Goal: Communication & Community: Answer question/provide support

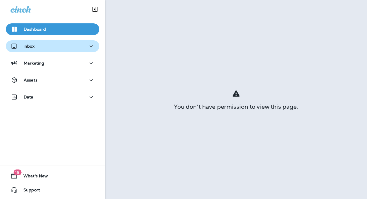
click at [29, 40] on button "Inbox" at bounding box center [53, 46] width 94 height 12
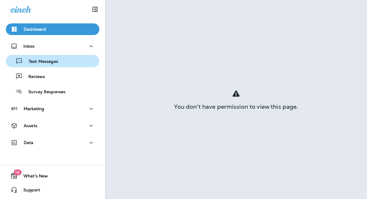
click at [57, 62] on p "Text Messages" at bounding box center [40, 62] width 35 height 6
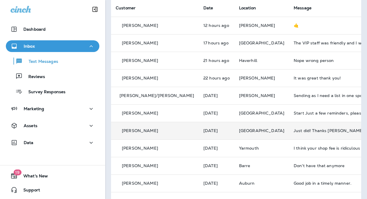
scroll to position [58, 0]
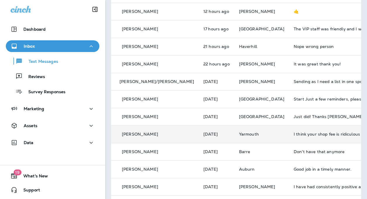
click at [302, 137] on td "I think your shop fee is ridiculous where else would you do the work in the par…" at bounding box center [333, 134] width 88 height 18
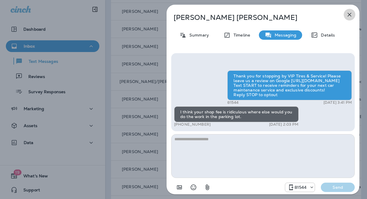
click at [352, 14] on icon "button" at bounding box center [349, 14] width 7 height 7
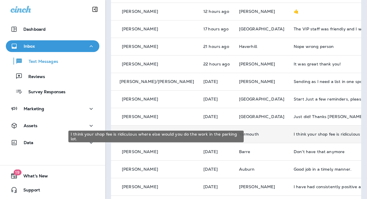
click at [294, 135] on div "I think your shop fee is ridiculous where else would you do the work in the par…" at bounding box center [333, 134] width 78 height 5
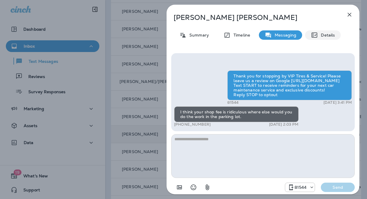
click at [327, 39] on div "Details" at bounding box center [323, 34] width 36 height 9
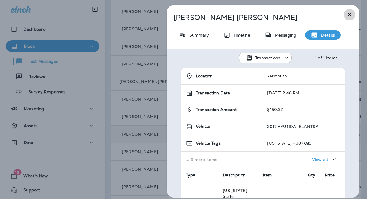
click at [351, 14] on icon "button" at bounding box center [350, 15] width 4 height 4
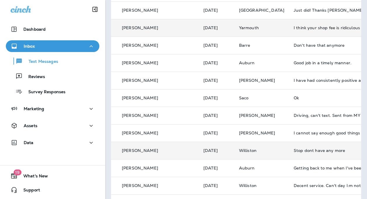
scroll to position [175, 0]
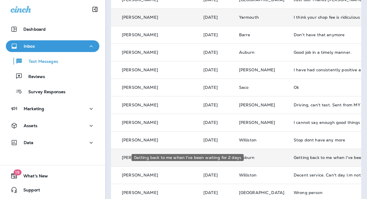
click at [294, 158] on div "Getting back to me when I've been waiting for 2 days" at bounding box center [333, 157] width 78 height 5
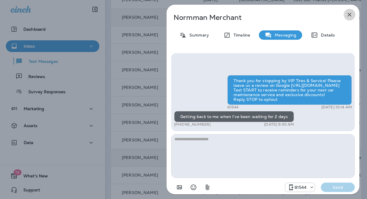
click at [348, 15] on icon "button" at bounding box center [349, 14] width 7 height 7
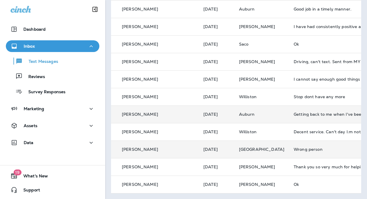
scroll to position [219, 0]
